Goal: Task Accomplishment & Management: Use online tool/utility

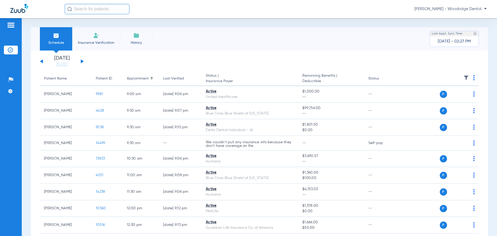
click at [82, 60] on div "Sunday 08-03-2025 Monday 08-04-2025 Tuesday 08-05-2025 Wednesday 08-06-2025 Thu…" at bounding box center [62, 61] width 44 height 11
click at [82, 62] on button at bounding box center [82, 61] width 3 height 4
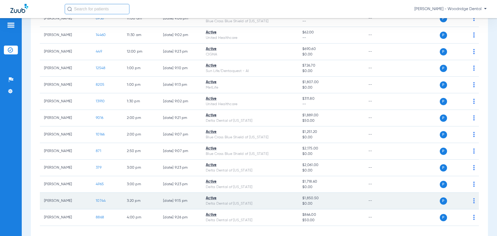
scroll to position [198, 0]
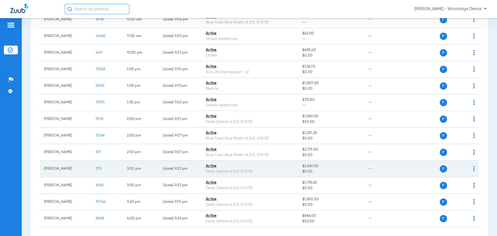
click at [100, 167] on span "379" at bounding box center [99, 169] width 6 height 4
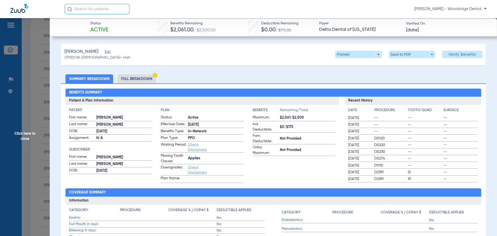
click at [127, 78] on li "Full Breakdown" at bounding box center [137, 78] width 38 height 9
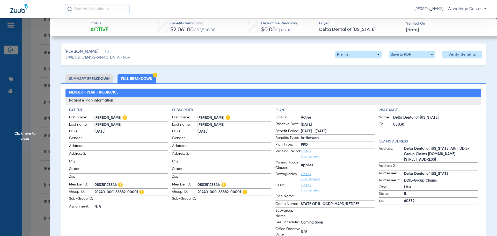
click at [83, 80] on li "Summary Breakdown" at bounding box center [90, 78] width 48 height 9
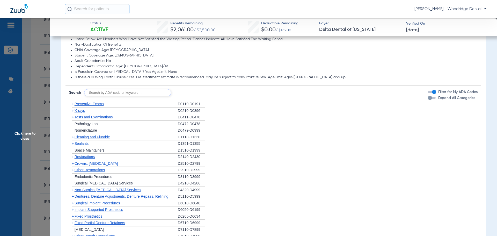
scroll to position [335, 0]
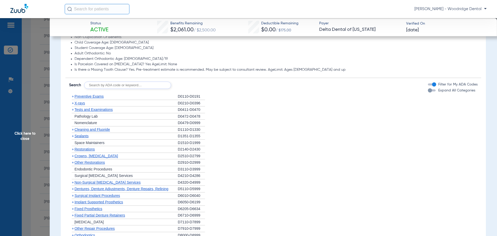
click at [73, 97] on span "+" at bounding box center [73, 96] width 2 height 4
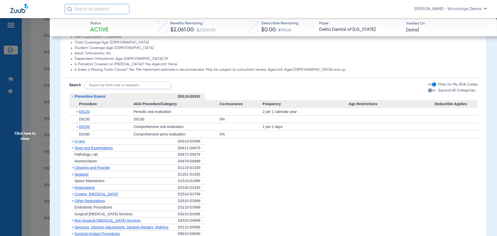
click at [73, 141] on span "+" at bounding box center [73, 141] width 2 height 4
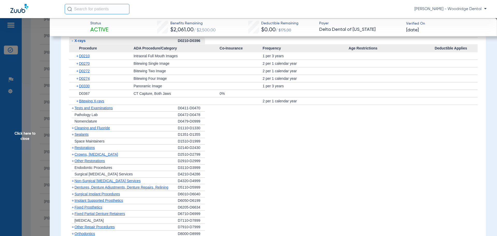
scroll to position [439, 0]
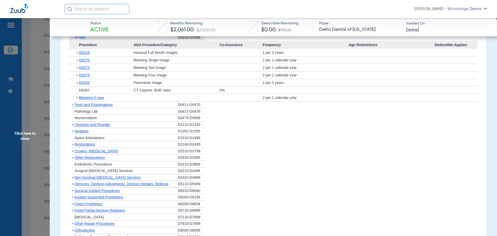
click at [72, 125] on span "+" at bounding box center [73, 124] width 2 height 4
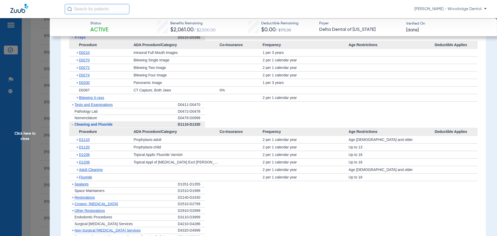
click at [73, 199] on span "+" at bounding box center [73, 197] width 2 height 4
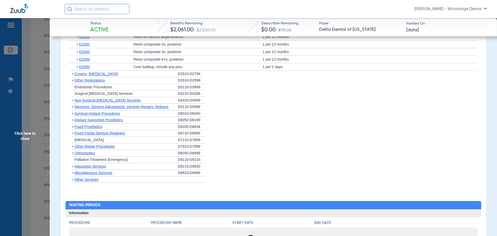
scroll to position [633, 0]
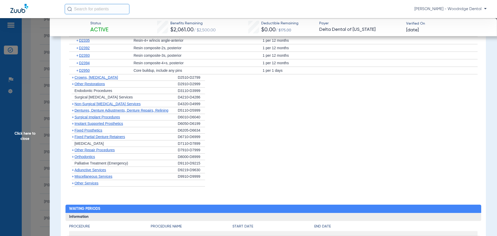
click at [73, 176] on span "+" at bounding box center [73, 176] width 2 height 4
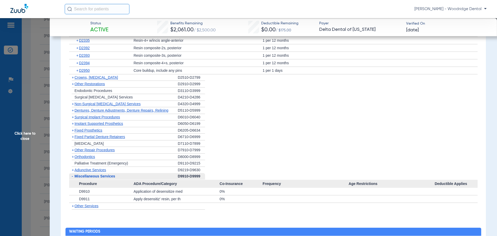
click at [74, 158] on span "+" at bounding box center [71, 157] width 5 height 6
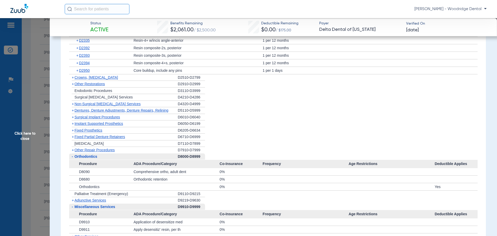
click at [72, 77] on span "+" at bounding box center [73, 77] width 2 height 4
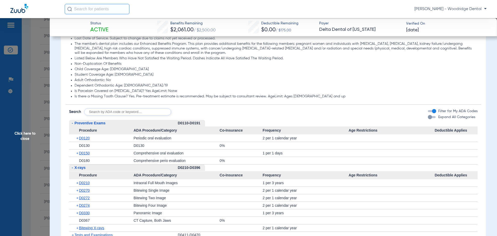
scroll to position [311, 0]
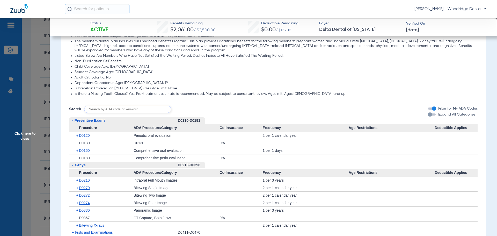
click at [233, 145] on div "0%" at bounding box center [241, 142] width 43 height 7
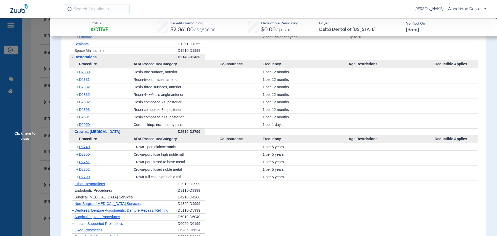
scroll to position [570, 0]
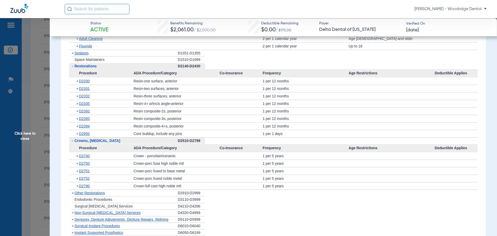
click at [74, 214] on span "+" at bounding box center [73, 213] width 2 height 4
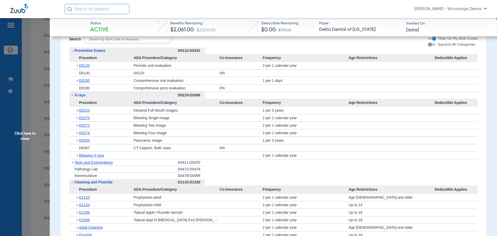
scroll to position [379, 0]
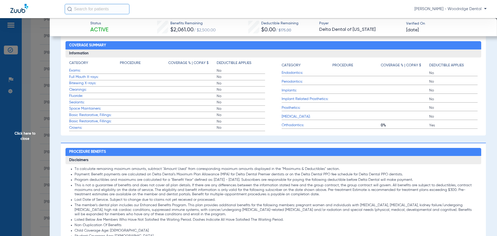
scroll to position [417, 0]
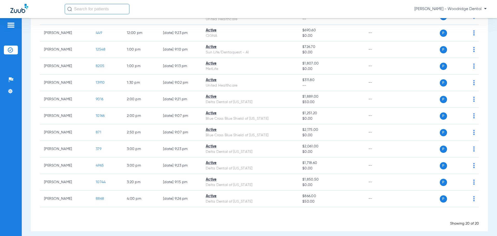
scroll to position [220, 0]
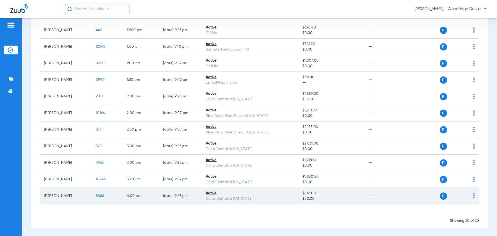
click at [102, 196] on span "8868" at bounding box center [100, 196] width 8 height 4
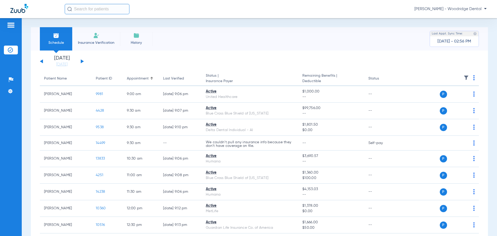
click at [83, 61] on button at bounding box center [82, 61] width 3 height 4
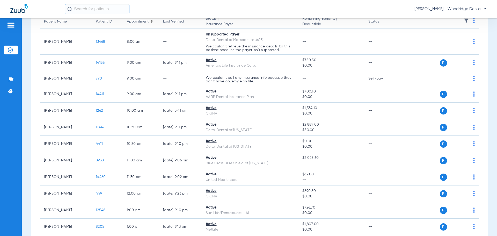
scroll to position [25, 0]
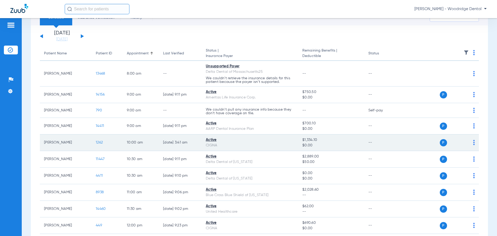
click at [98, 142] on span "1262" at bounding box center [99, 143] width 7 height 4
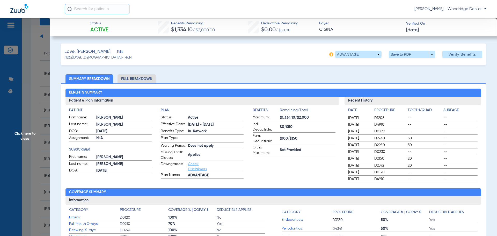
click at [131, 78] on li "Full Breakdown" at bounding box center [137, 78] width 38 height 9
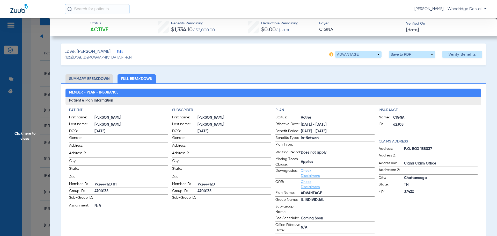
click at [89, 76] on li "Summary Breakdown" at bounding box center [90, 78] width 48 height 9
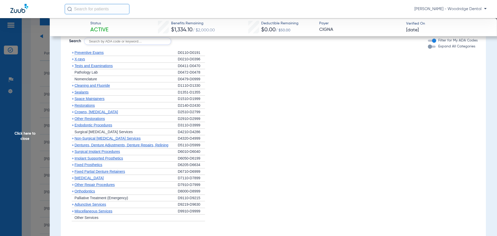
scroll to position [315, 0]
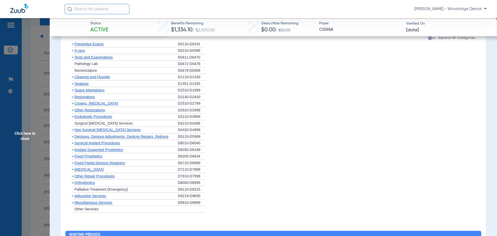
click at [73, 111] on span "+" at bounding box center [73, 110] width 2 height 4
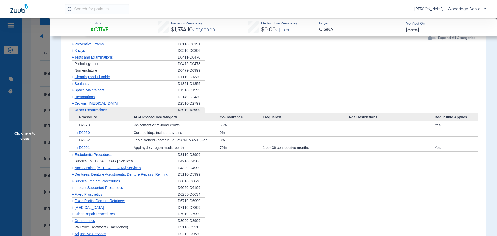
click at [73, 110] on span "-" at bounding box center [72, 110] width 1 height 4
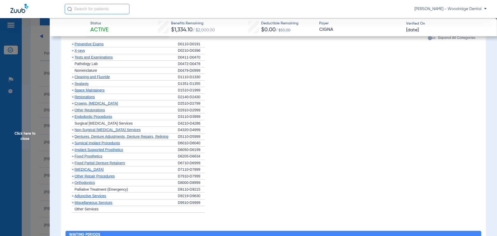
click at [72, 100] on span "+" at bounding box center [71, 97] width 5 height 6
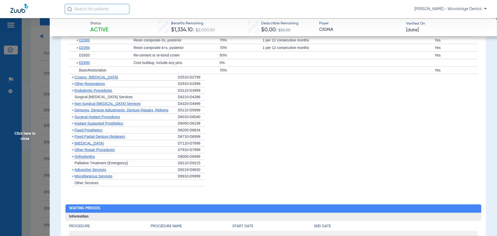
scroll to position [446, 0]
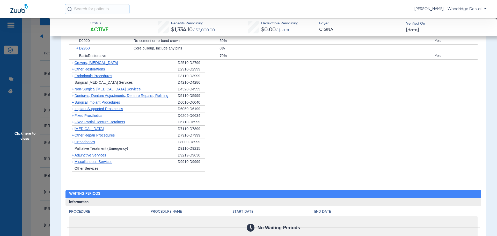
click at [73, 128] on span "+" at bounding box center [73, 129] width 2 height 4
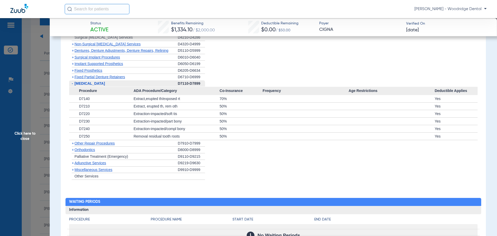
scroll to position [519, 0]
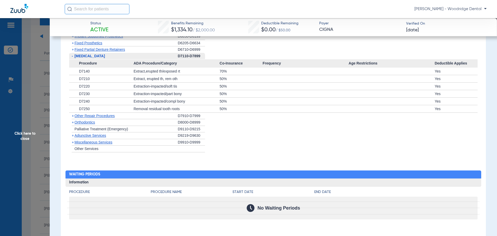
click at [73, 123] on span "+" at bounding box center [73, 122] width 2 height 4
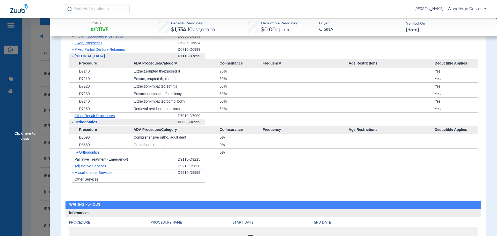
click at [71, 175] on span "+" at bounding box center [71, 172] width 5 height 6
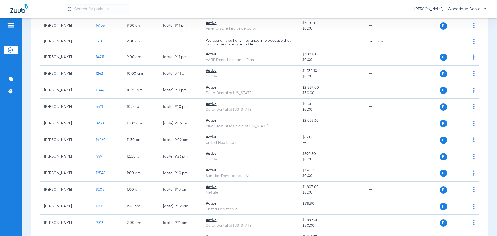
scroll to position [97, 0]
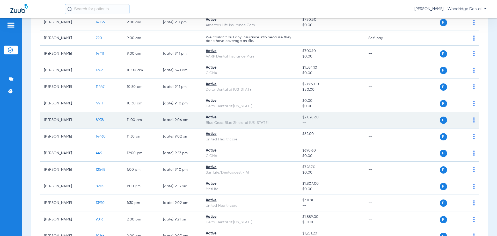
click at [101, 120] on span "8938" at bounding box center [100, 120] width 8 height 4
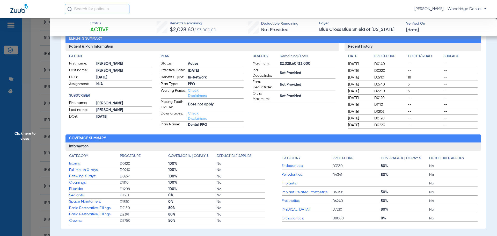
scroll to position [0, 0]
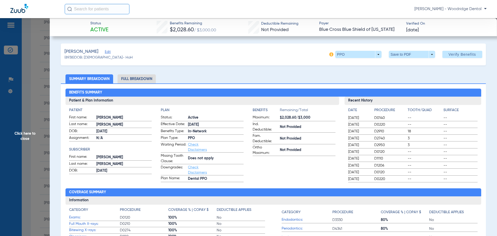
drag, startPoint x: 150, startPoint y: 78, endPoint x: 266, endPoint y: 75, distance: 116.6
click at [262, 74] on ul "Summary Breakdown Full Breakdown" at bounding box center [273, 78] width 425 height 9
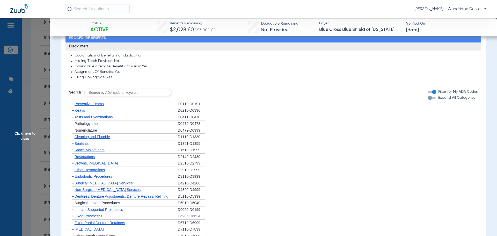
scroll to position [263, 0]
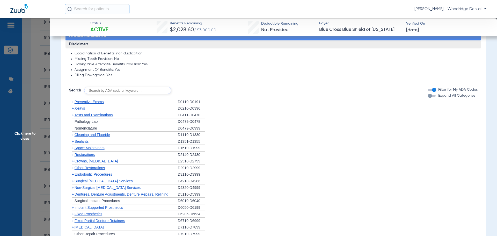
click at [74, 188] on span "+" at bounding box center [73, 187] width 2 height 4
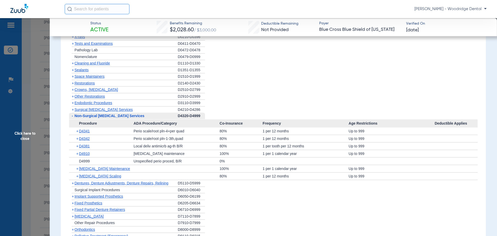
scroll to position [349, 0]
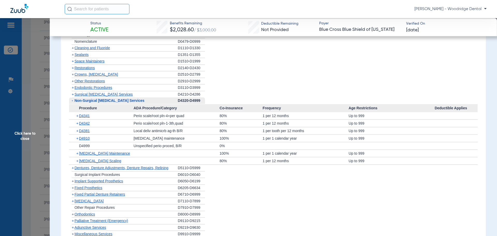
click at [73, 213] on span "+" at bounding box center [73, 214] width 2 height 4
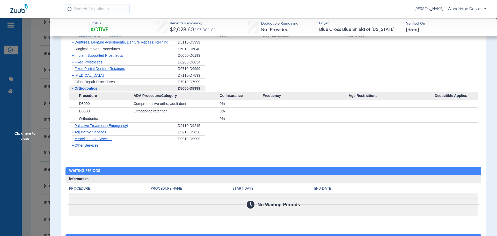
scroll to position [477, 0]
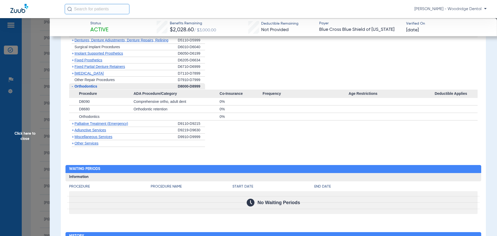
click at [75, 137] on span "Miscellaneous Services" at bounding box center [94, 137] width 38 height 4
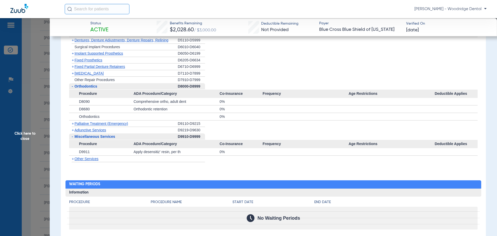
click at [66, 148] on app-category-list "+ Preventive Exams D0110-D0191 + X-rays D0210-D0396 + Tests and Examinations D0…" at bounding box center [274, 23] width 416 height 278
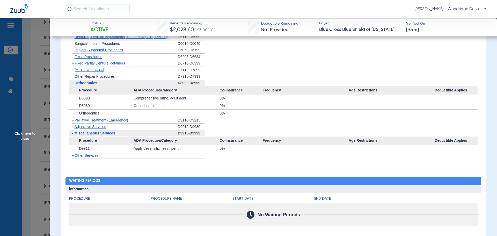
scroll to position [485, 0]
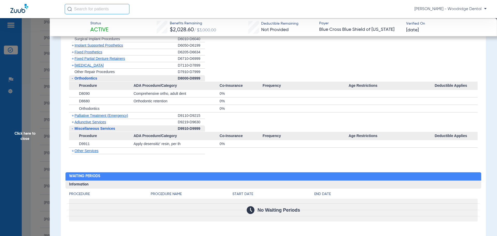
click at [74, 151] on span "+" at bounding box center [73, 151] width 2 height 4
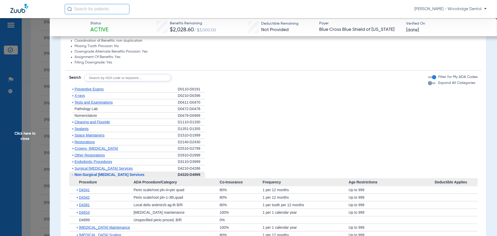
scroll to position [272, 0]
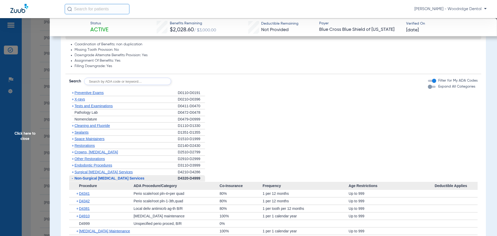
click at [73, 125] on span "+" at bounding box center [73, 126] width 2 height 4
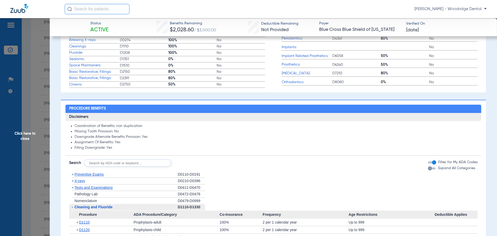
scroll to position [195, 0]
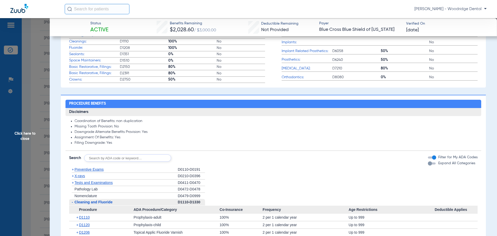
drag, startPoint x: 145, startPoint y: 159, endPoint x: 88, endPoint y: 155, distance: 57.1
click at [88, 155] on input "text" at bounding box center [127, 157] width 87 height 7
type input "9944"
click at [190, 158] on button "Search" at bounding box center [190, 157] width 20 height 7
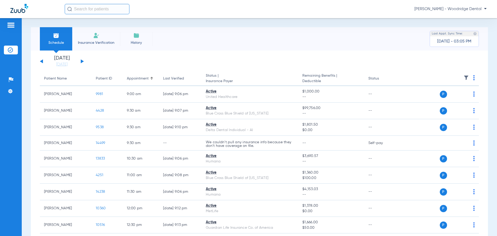
click at [82, 61] on button at bounding box center [82, 61] width 3 height 4
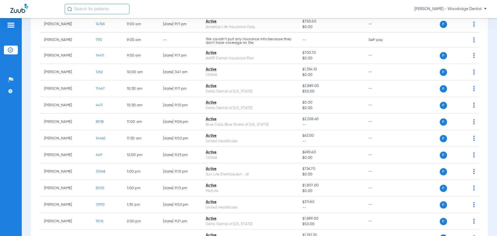
scroll to position [106, 0]
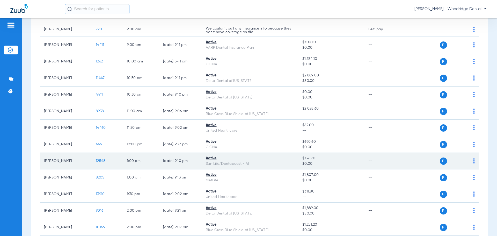
click at [97, 161] on span "12548" at bounding box center [101, 161] width 10 height 4
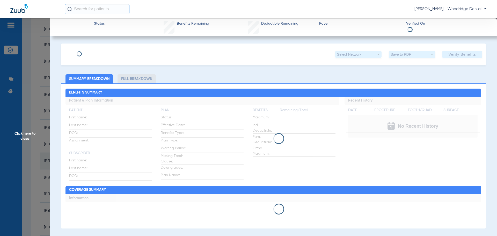
click at [97, 161] on div "Click here to close" at bounding box center [248, 136] width 497 height 236
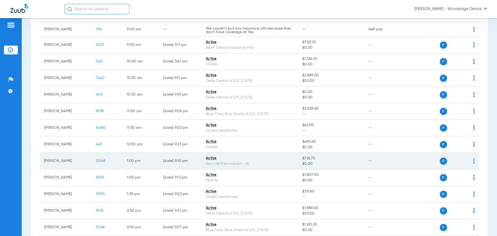
click at [100, 161] on span "12548" at bounding box center [101, 161] width 10 height 4
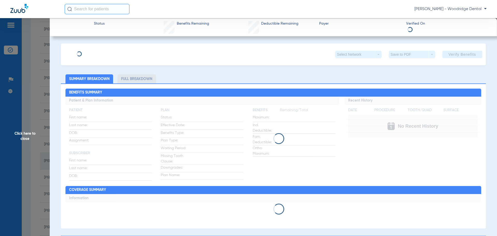
click at [100, 161] on div "Click here to close" at bounding box center [248, 136] width 497 height 236
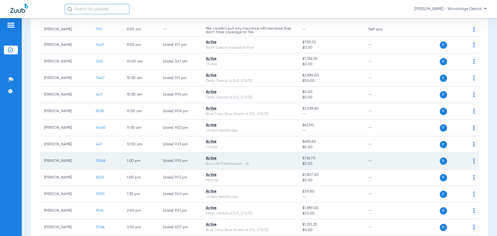
click at [100, 161] on span "12548" at bounding box center [101, 161] width 10 height 4
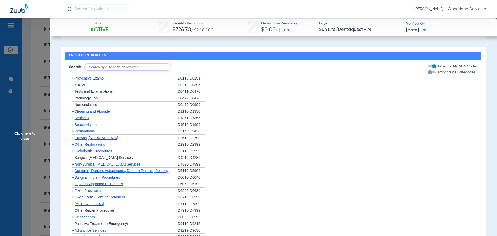
scroll to position [244, 0]
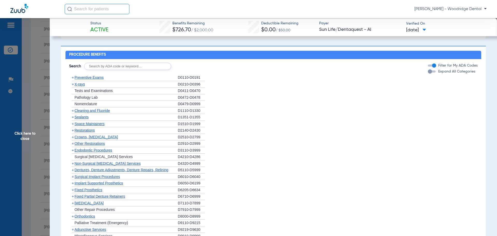
click at [72, 137] on span "+" at bounding box center [73, 137] width 2 height 4
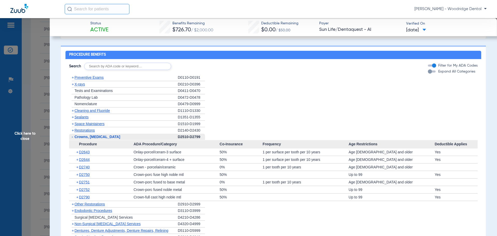
click at [221, 170] on div "0%" at bounding box center [241, 166] width 43 height 7
click at [73, 224] on span "+" at bounding box center [73, 224] width 2 height 4
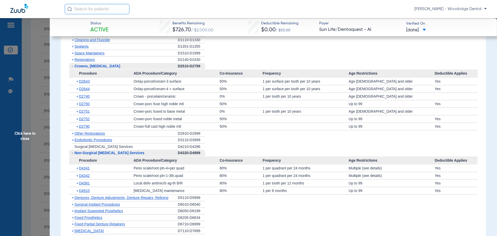
scroll to position [345, 0]
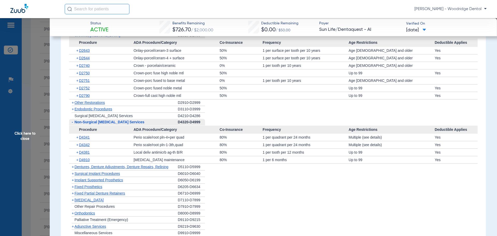
click at [73, 179] on span "+" at bounding box center [73, 180] width 2 height 4
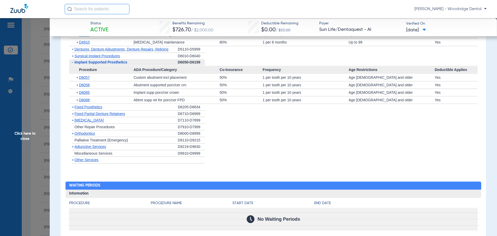
scroll to position [473, 0]
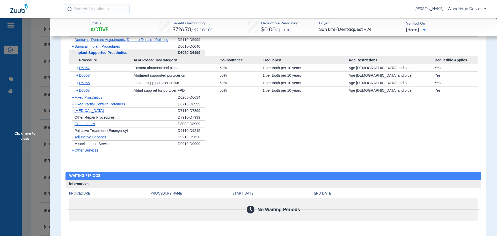
click at [74, 124] on span "+" at bounding box center [73, 124] width 2 height 4
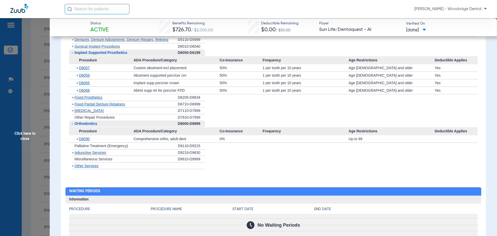
click at [88, 160] on span "Miscellaneous Services" at bounding box center [94, 159] width 38 height 4
click at [88, 161] on span "Miscellaneous Services" at bounding box center [94, 159] width 38 height 4
click at [74, 152] on span "+" at bounding box center [73, 152] width 2 height 4
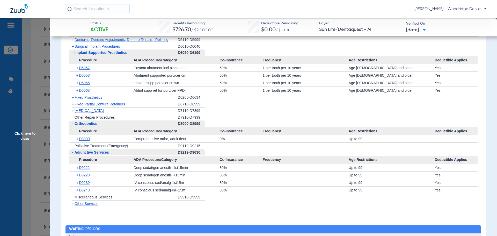
click at [68, 166] on app-category-list "+ Preventive Exams D0110-D0191 + X-rays D0210-D0396 + Tests and Examinations D0…" at bounding box center [274, 27] width 416 height 362
click at [78, 168] on span "+" at bounding box center [77, 167] width 3 height 7
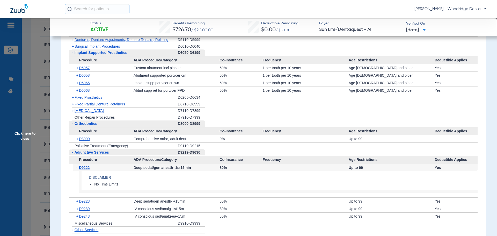
drag, startPoint x: 493, startPoint y: 175, endPoint x: 501, endPoint y: 227, distance: 52.2
click at [497, 227] on html "Paula Beneshunas - Woodridge Dental Patients Insurance Verification Setup Help …" at bounding box center [248, 118] width 497 height 236
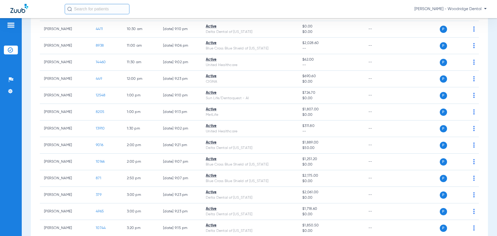
scroll to position [172, 0]
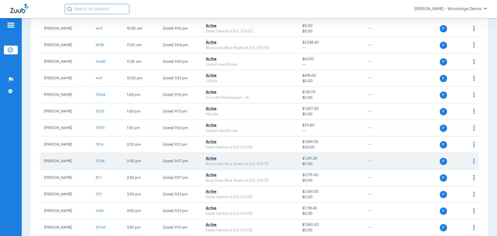
click at [98, 161] on span "10166" at bounding box center [100, 161] width 9 height 4
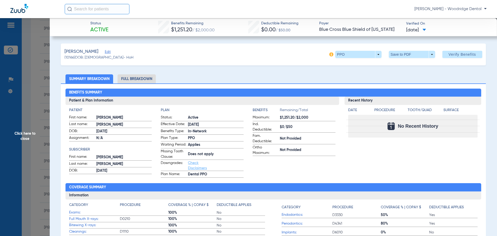
click at [135, 77] on li "Full Breakdown" at bounding box center [137, 78] width 38 height 9
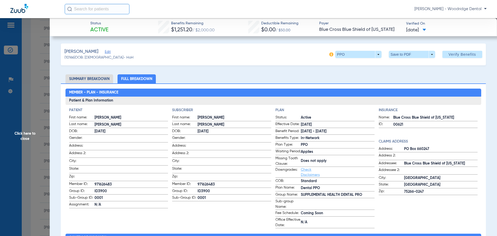
click at [136, 78] on li "Full Breakdown" at bounding box center [137, 78] width 38 height 9
click at [97, 80] on li "Summary Breakdown" at bounding box center [90, 78] width 48 height 9
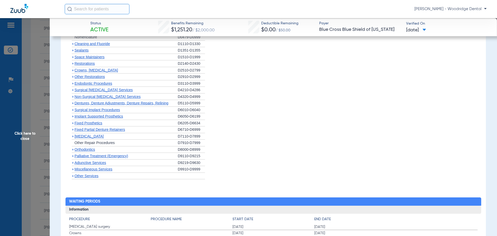
scroll to position [352, 0]
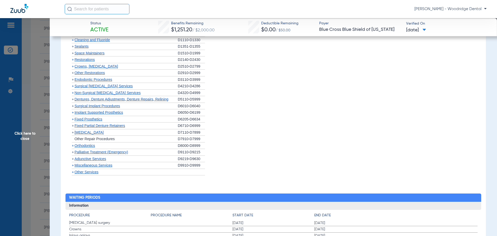
click at [72, 148] on span "+" at bounding box center [73, 145] width 2 height 4
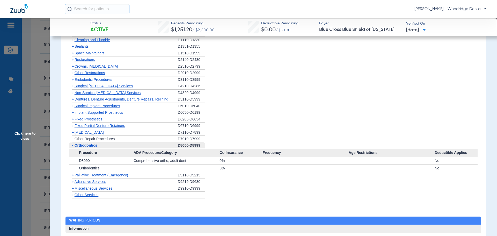
click at [73, 190] on span "+" at bounding box center [73, 188] width 2 height 4
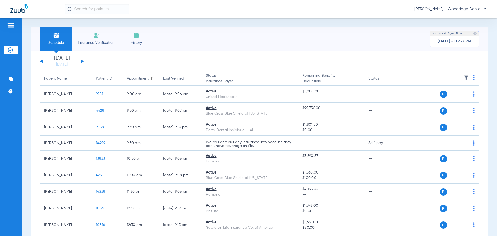
click at [82, 62] on button at bounding box center [82, 61] width 3 height 4
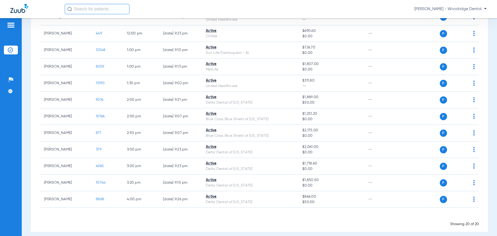
scroll to position [222, 0]
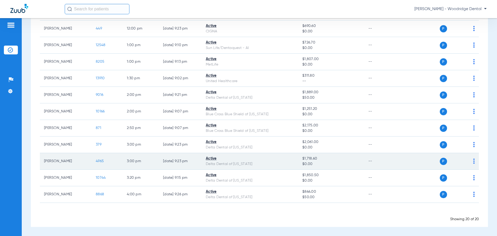
click at [101, 164] on td "4965" at bounding box center [107, 161] width 31 height 17
click at [101, 161] on span "4965" at bounding box center [100, 161] width 8 height 4
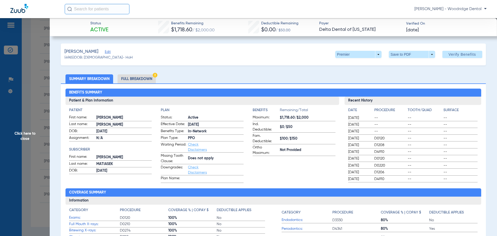
click at [144, 78] on li "Full Breakdown" at bounding box center [137, 78] width 38 height 9
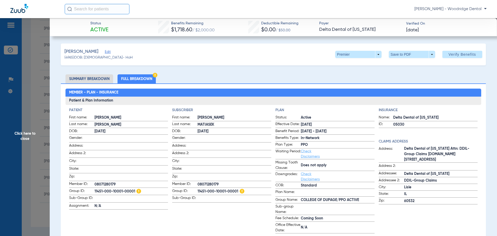
click at [92, 78] on li "Summary Breakdown" at bounding box center [90, 78] width 48 height 9
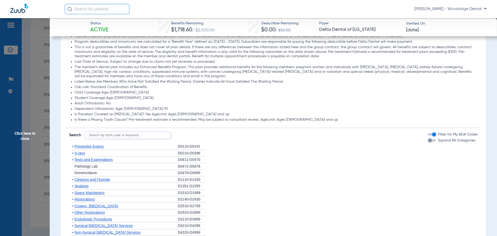
scroll to position [289, 0]
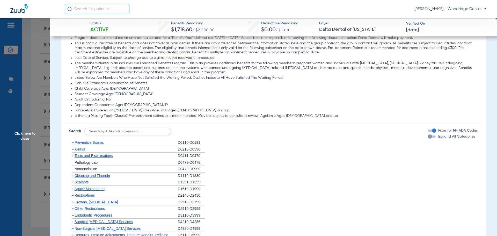
click at [72, 196] on span "+" at bounding box center [73, 195] width 2 height 4
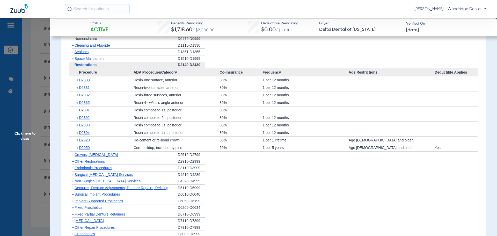
scroll to position [423, 0]
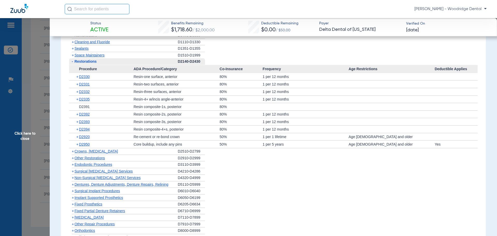
click at [73, 152] on span "+" at bounding box center [73, 151] width 2 height 4
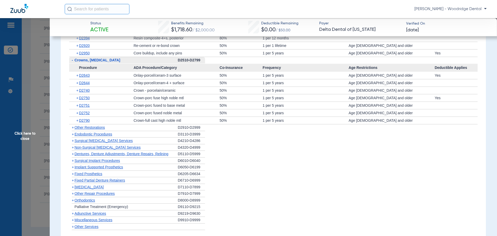
scroll to position [527, 0]
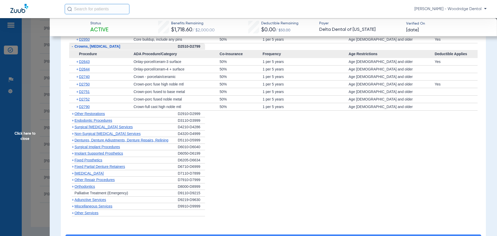
click at [74, 188] on span "+" at bounding box center [73, 186] width 2 height 4
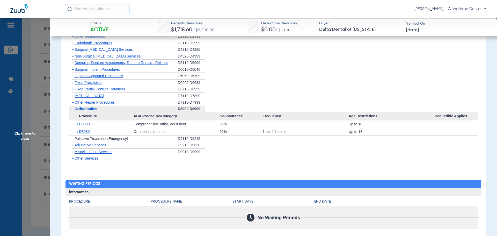
scroll to position [606, 0]
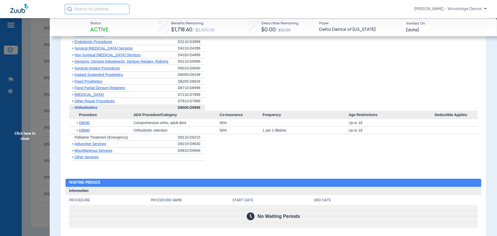
click at [74, 152] on span "+" at bounding box center [73, 150] width 2 height 4
